Goal: Information Seeking & Learning: Learn about a topic

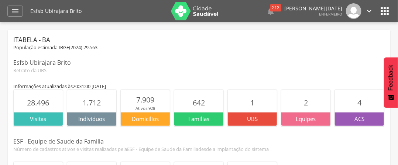
click at [11, 11] on icon "" at bounding box center [15, 11] width 9 height 9
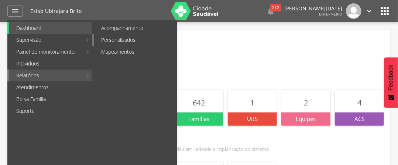
click at [122, 38] on link "Personalizados" at bounding box center [135, 40] width 83 height 12
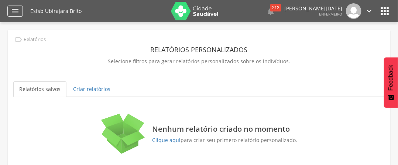
click at [17, 12] on icon "" at bounding box center [15, 11] width 9 height 9
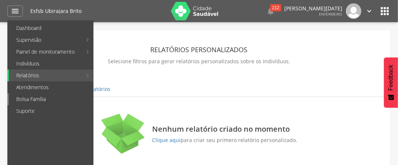
drag, startPoint x: 107, startPoint y: 47, endPoint x: 83, endPoint y: 103, distance: 61.3
click at [83, 103] on link "Bolsa Família" at bounding box center [51, 99] width 84 height 12
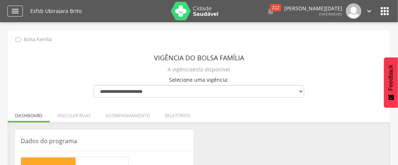
click at [16, 11] on icon "" at bounding box center [15, 11] width 9 height 9
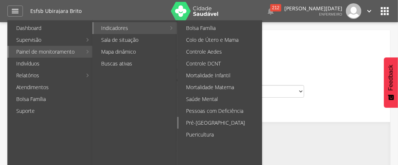
click at [199, 122] on link "Pré-[GEOGRAPHIC_DATA]" at bounding box center [220, 123] width 83 height 12
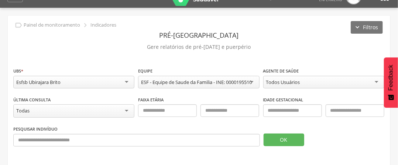
scroll to position [22, 0]
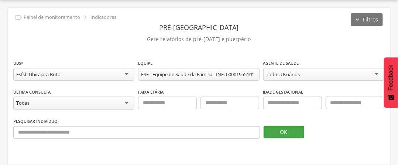
click at [271, 132] on button "OK" at bounding box center [283, 131] width 41 height 13
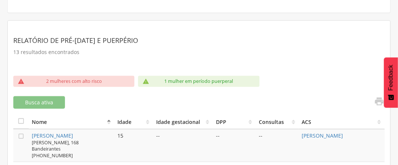
scroll to position [244, 0]
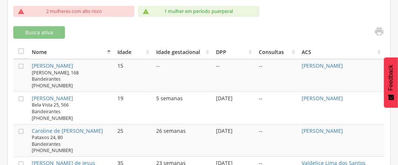
drag, startPoint x: 245, startPoint y: 145, endPoint x: 245, endPoint y: 149, distance: 4.1
drag, startPoint x: 245, startPoint y: 149, endPoint x: 175, endPoint y: 28, distance: 139.5
click at [175, 28] on div "Busca ativa" at bounding box center [104, 32] width 183 height 13
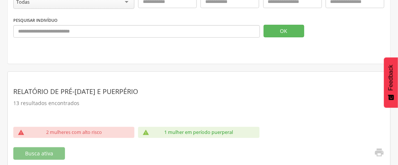
scroll to position [0, 0]
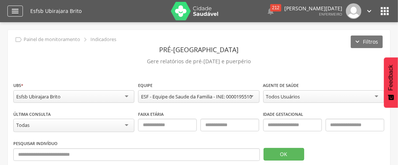
click at [14, 10] on icon "" at bounding box center [15, 11] width 9 height 9
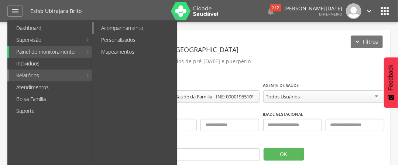
click at [127, 27] on link "Acompanhamento" at bounding box center [135, 28] width 83 height 12
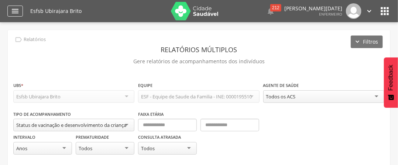
click at [13, 11] on icon "" at bounding box center [15, 11] width 9 height 9
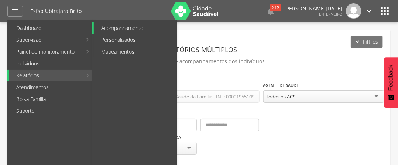
click at [137, 25] on link "Acompanhamento" at bounding box center [135, 28] width 83 height 12
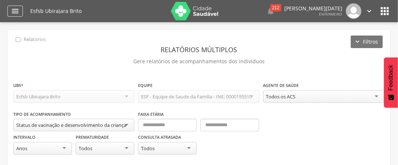
click at [14, 12] on icon "" at bounding box center [15, 11] width 9 height 9
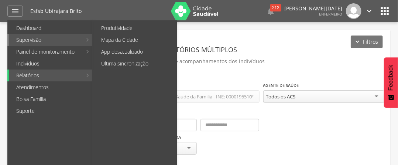
drag, startPoint x: 40, startPoint y: 45, endPoint x: 141, endPoint y: 83, distance: 107.4
click at [141, 83] on ul "Produtividade Mapa da Cidade App desatualizado Última sincronização" at bounding box center [134, 101] width 85 height 162
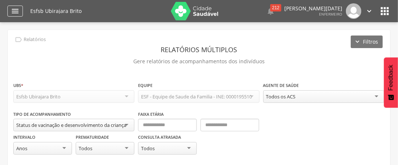
click at [15, 9] on icon "" at bounding box center [15, 11] width 9 height 9
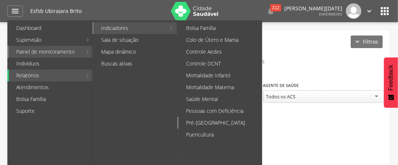
click at [213, 124] on link "Pré-[GEOGRAPHIC_DATA]" at bounding box center [220, 123] width 83 height 12
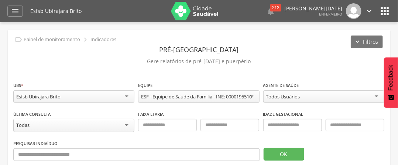
drag, startPoint x: 213, startPoint y: 123, endPoint x: 135, endPoint y: 51, distance: 106.3
click at [135, 51] on header "Pré-[GEOGRAPHIC_DATA]" at bounding box center [198, 49] width 371 height 13
click at [13, 10] on icon "" at bounding box center [15, 11] width 9 height 9
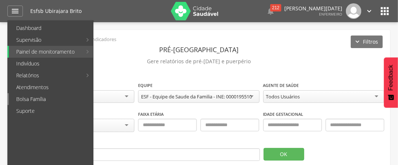
click at [47, 101] on link "Bolsa Família" at bounding box center [51, 99] width 84 height 12
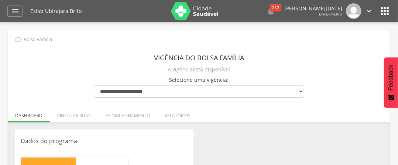
drag, startPoint x: 63, startPoint y: 107, endPoint x: 272, endPoint y: 75, distance: 210.4
click at [272, 75] on div "**********" at bounding box center [199, 86] width 210 height 23
click at [12, 9] on icon "" at bounding box center [15, 11] width 9 height 9
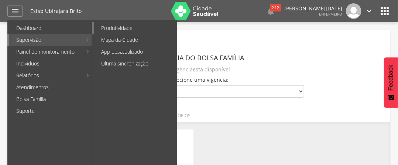
click at [120, 26] on link "Produtividade" at bounding box center [135, 28] width 83 height 12
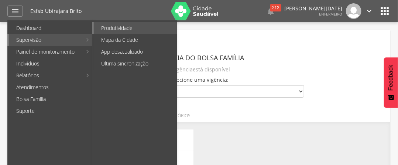
type input "**********"
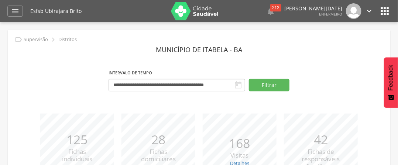
scroll to position [74, 0]
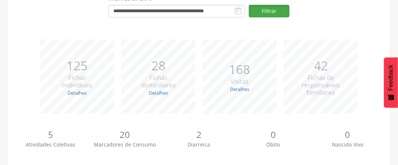
click at [267, 8] on button "Filtrar" at bounding box center [269, 11] width 41 height 13
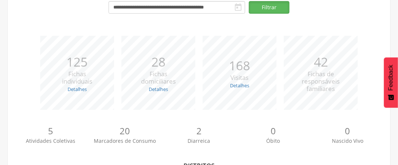
scroll to position [66, 0]
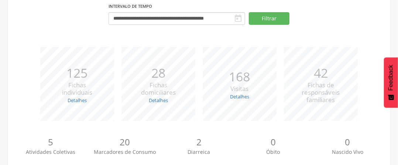
click at [307, 84] on span "Fichas de responsáveis familiares" at bounding box center [321, 91] width 38 height 23
drag, startPoint x: 300, startPoint y: 99, endPoint x: 281, endPoint y: 141, distance: 46.9
drag, startPoint x: 281, startPoint y: 141, endPoint x: 327, endPoint y: 16, distance: 133.1
click at [327, 16] on div "**********" at bounding box center [198, 16] width 371 height 31
click at [236, 17] on icon "" at bounding box center [238, 18] width 9 height 9
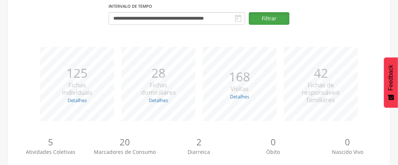
click at [270, 20] on button "Filtrar" at bounding box center [269, 18] width 41 height 13
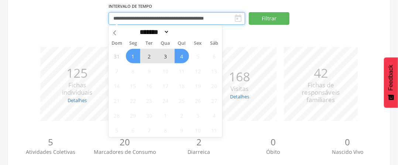
click at [215, 19] on input "**********" at bounding box center [176, 18] width 137 height 13
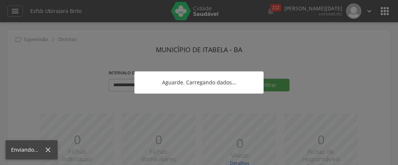
scroll to position [66, 0]
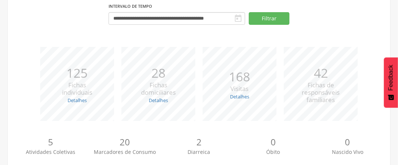
drag, startPoint x: 114, startPoint y: 34, endPoint x: 113, endPoint y: 48, distance: 14.1
drag, startPoint x: 113, startPoint y: 48, endPoint x: 274, endPoint y: 39, distance: 162.2
click at [274, 39] on div "**********" at bounding box center [199, 100] width 382 height 275
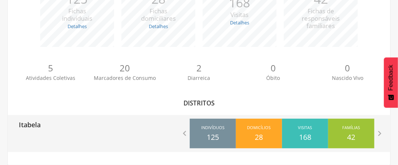
click at [351, 134] on p "42" at bounding box center [351, 137] width 8 height 11
click at [379, 134] on icon "" at bounding box center [379, 133] width 10 height 10
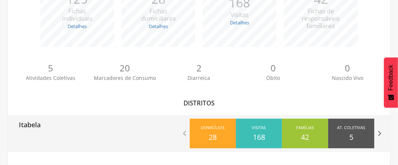
click at [379, 134] on icon "" at bounding box center [379, 133] width 10 height 10
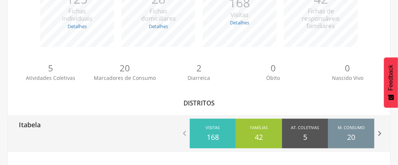
click at [379, 134] on icon "" at bounding box center [379, 133] width 10 height 10
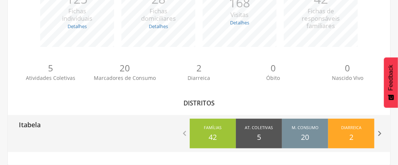
click at [379, 134] on icon "" at bounding box center [379, 133] width 10 height 10
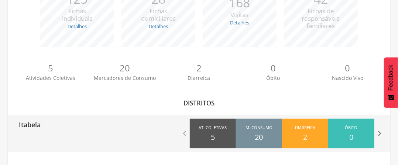
click at [379, 134] on icon "" at bounding box center [379, 133] width 10 height 10
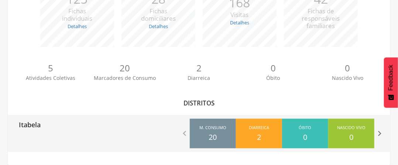
click at [379, 134] on icon "" at bounding box center [379, 133] width 10 height 10
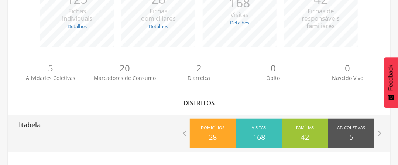
drag, startPoint x: 379, startPoint y: 134, endPoint x: 151, endPoint y: 127, distance: 228.9
click at [151, 127] on div "Itabela" at bounding box center [103, 124] width 191 height 18
type input "**********"
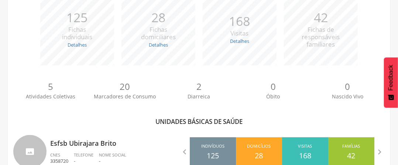
scroll to position [140, 0]
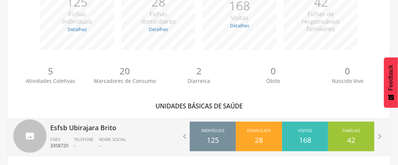
drag, startPoint x: 192, startPoint y: 133, endPoint x: 195, endPoint y: 153, distance: 20.5
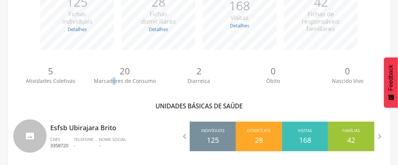
drag, startPoint x: 195, startPoint y: 153, endPoint x: 114, endPoint y: 97, distance: 98.1
click at [114, 97] on div "5 Atividades Coletivas 20 Marcadores de Consumo 2 Diarreica 0 Óbito 0 Nascido V…" at bounding box center [198, 77] width 371 height 41
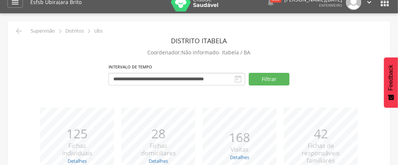
scroll to position [0, 0]
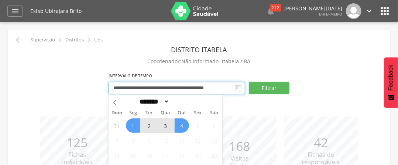
click at [228, 89] on input "**********" at bounding box center [176, 88] width 137 height 13
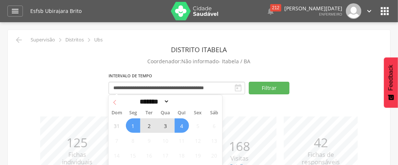
click at [114, 102] on icon at bounding box center [114, 102] width 5 height 5
select select "*"
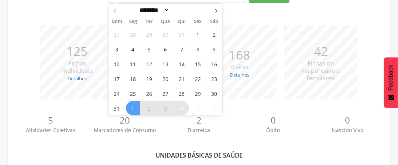
scroll to position [71, 0]
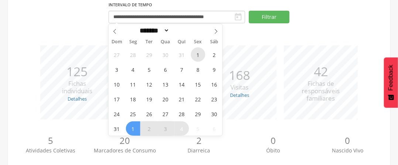
click at [197, 56] on span "1" at bounding box center [198, 54] width 14 height 14
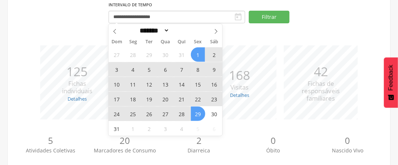
click at [200, 114] on span "29" at bounding box center [198, 113] width 14 height 14
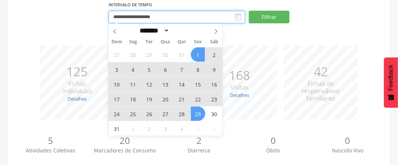
type input "**********"
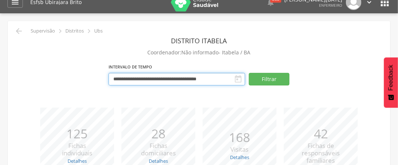
scroll to position [0, 0]
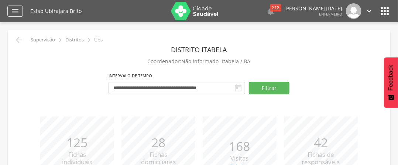
click at [15, 9] on icon "" at bounding box center [15, 11] width 9 height 9
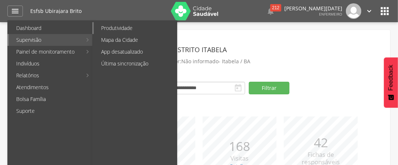
click at [126, 25] on link "Produtividade" at bounding box center [135, 28] width 83 height 12
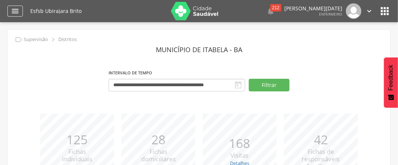
click at [11, 7] on icon "" at bounding box center [15, 11] width 9 height 9
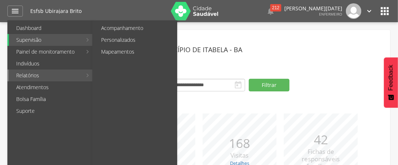
click at [33, 72] on link "Relatórios" at bounding box center [45, 75] width 73 height 12
click at [156, 26] on link "Acompanhamento" at bounding box center [135, 28] width 83 height 12
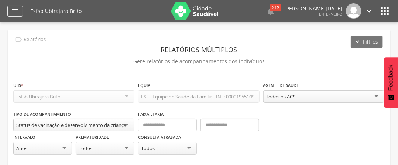
click at [12, 11] on icon "" at bounding box center [15, 11] width 9 height 9
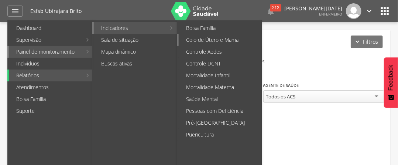
click at [217, 41] on link "Colo de Útero e Mama" at bounding box center [220, 40] width 83 height 12
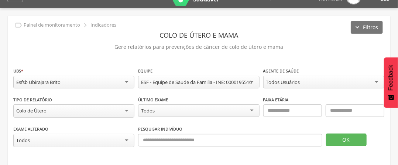
scroll to position [22, 0]
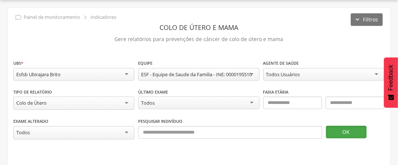
click at [352, 131] on button "OK" at bounding box center [346, 131] width 41 height 13
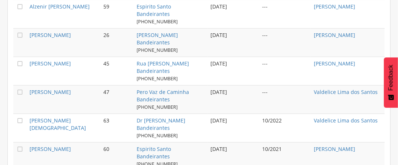
scroll to position [887, 0]
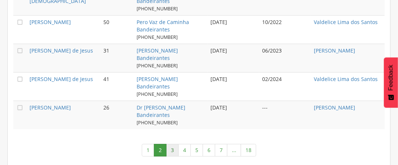
click at [172, 144] on link "3" at bounding box center [172, 150] width 13 height 13
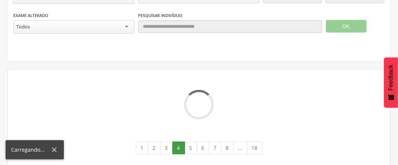
scroll to position [0, 0]
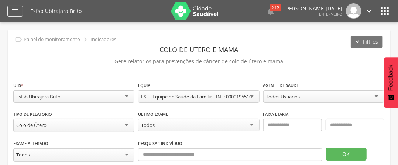
click at [12, 8] on icon "" at bounding box center [15, 11] width 9 height 9
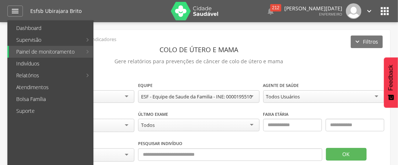
click at [208, 63] on link "Controle DCNT" at bounding box center [220, 64] width 83 height 12
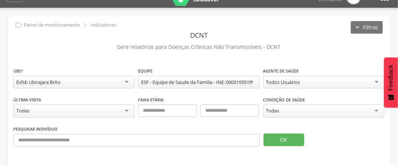
scroll to position [22, 0]
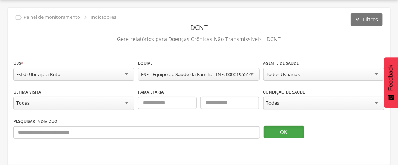
click at [284, 134] on button "OK" at bounding box center [283, 131] width 41 height 13
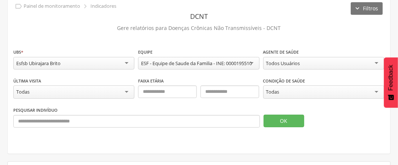
scroll to position [0, 0]
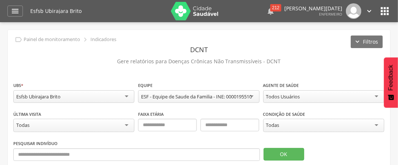
click at [270, 10] on div "212" at bounding box center [275, 7] width 11 height 7
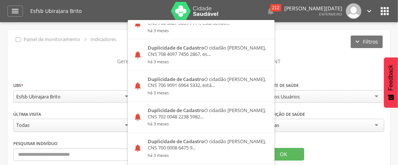
scroll to position [959, 0]
